Goal: Check status: Check status

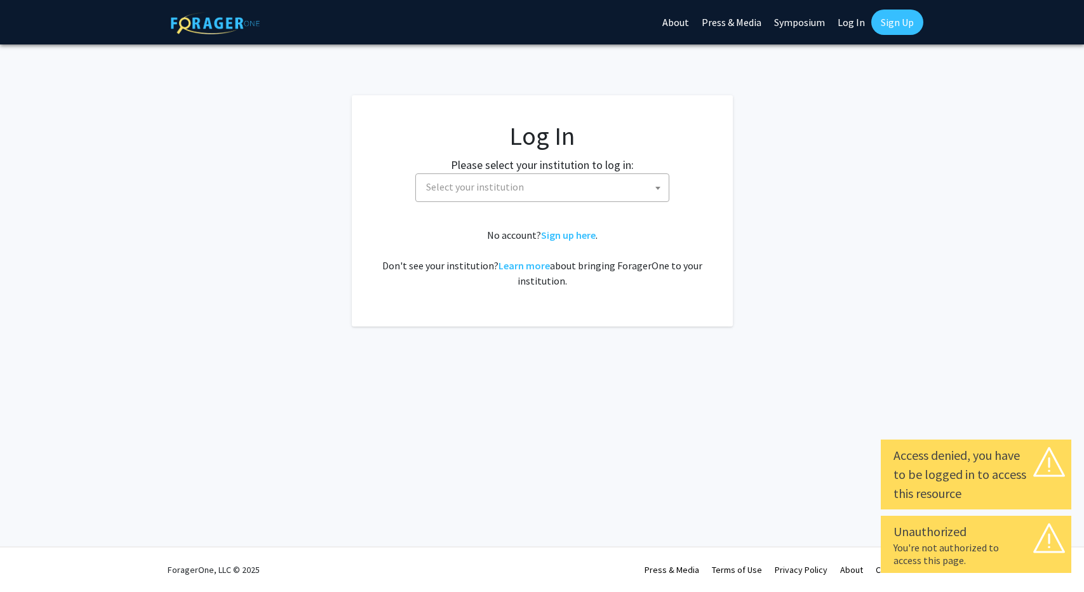
select select
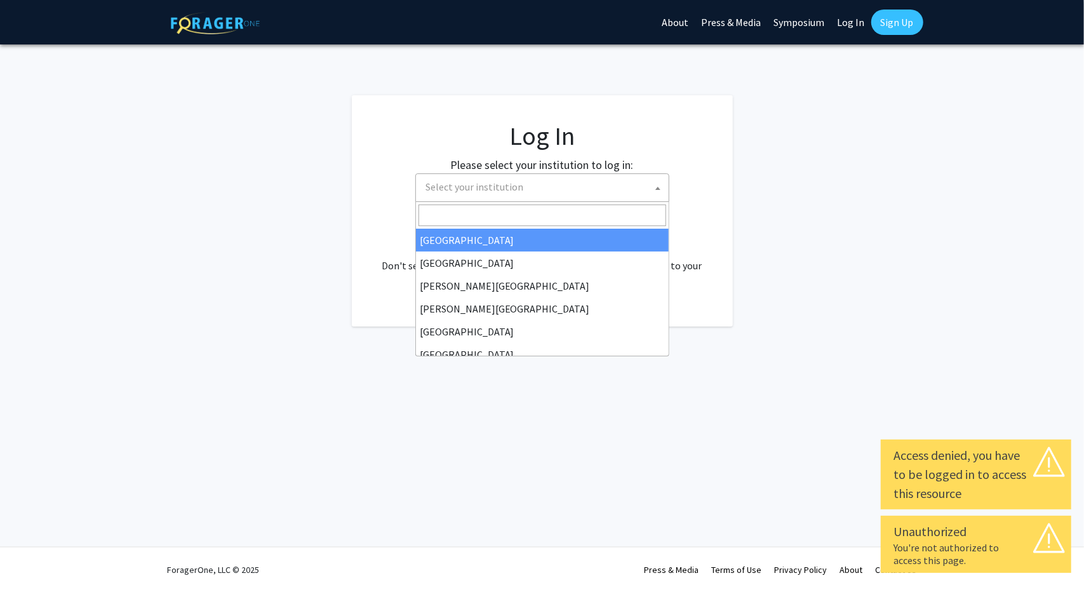
click at [455, 185] on span "Select your institution" at bounding box center [475, 186] width 98 height 13
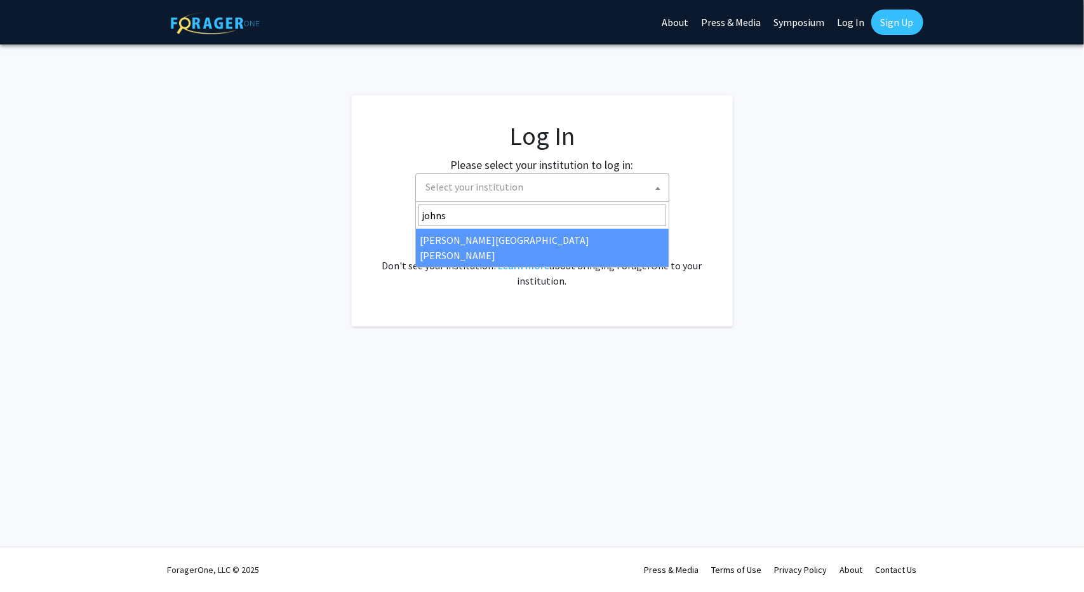
type input "johns"
select select "1"
